Goal: Task Accomplishment & Management: Manage account settings

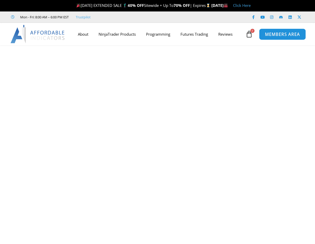
click at [295, 30] on link "MEMBERS AREA" at bounding box center [281, 33] width 47 height 11
click at [291, 34] on span "MEMBERS AREA" at bounding box center [281, 34] width 35 height 4
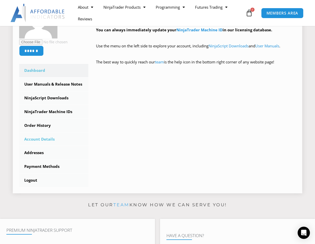
scroll to position [102, 0]
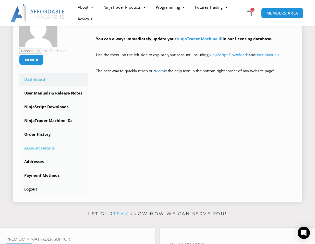
click at [41, 150] on link "Account Details" at bounding box center [53, 148] width 69 height 13
click at [60, 121] on link "NinjaTrader Machine IDs" at bounding box center [53, 120] width 69 height 13
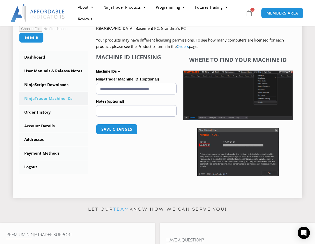
scroll to position [25, 0]
